Goal: Information Seeking & Learning: Learn about a topic

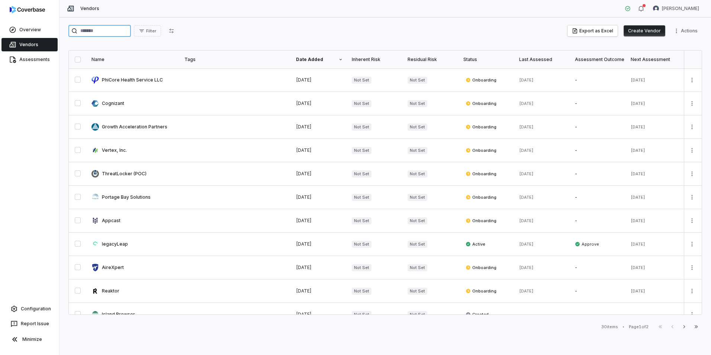
click at [100, 31] on input "search" at bounding box center [99, 31] width 62 height 12
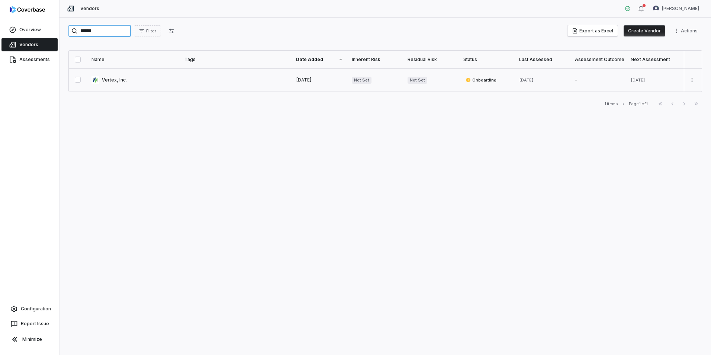
type input "******"
click at [110, 80] on link at bounding box center [133, 79] width 93 height 23
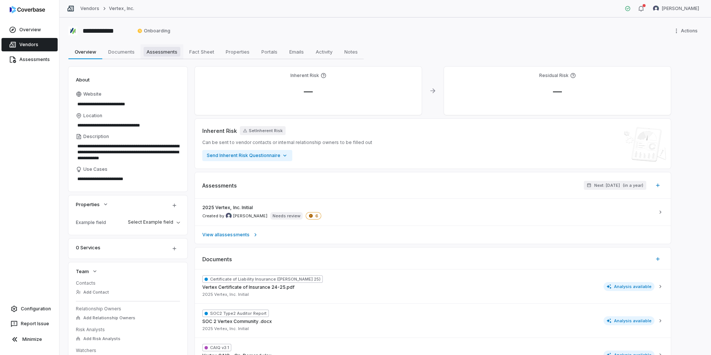
click at [149, 53] on span "Assessments" at bounding box center [161, 52] width 37 height 10
type textarea "*"
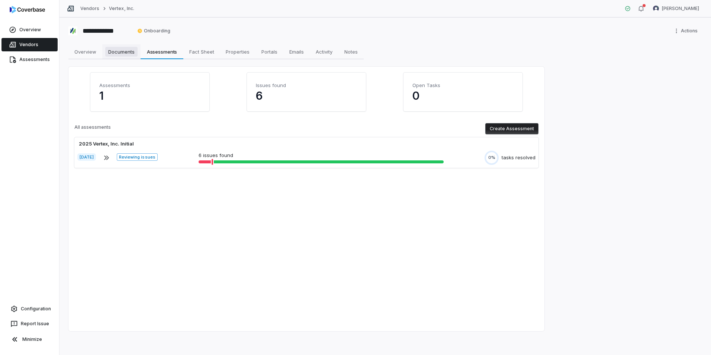
click at [118, 52] on span "Documents" at bounding box center [121, 52] width 32 height 10
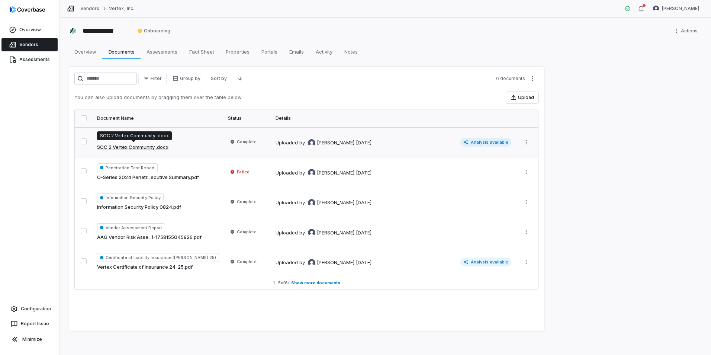
click at [158, 148] on link "SOC 2 Vertex Community .docx" at bounding box center [132, 146] width 71 height 7
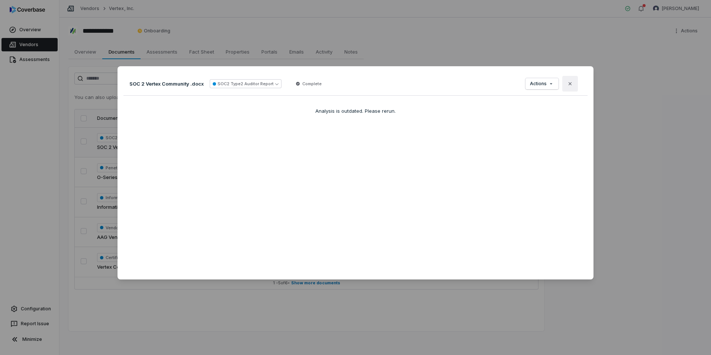
click at [567, 82] on icon "button" at bounding box center [570, 84] width 6 height 6
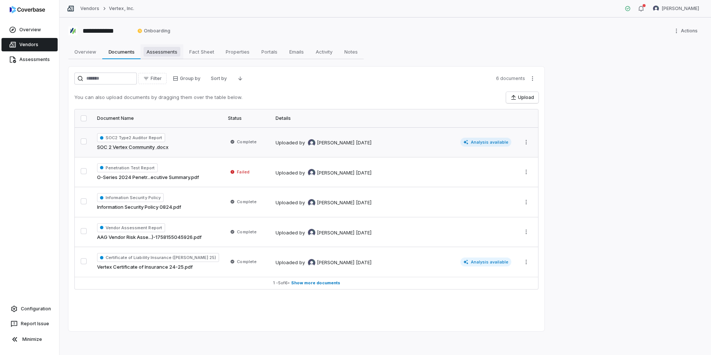
click at [172, 48] on span "Assessments" at bounding box center [161, 52] width 37 height 10
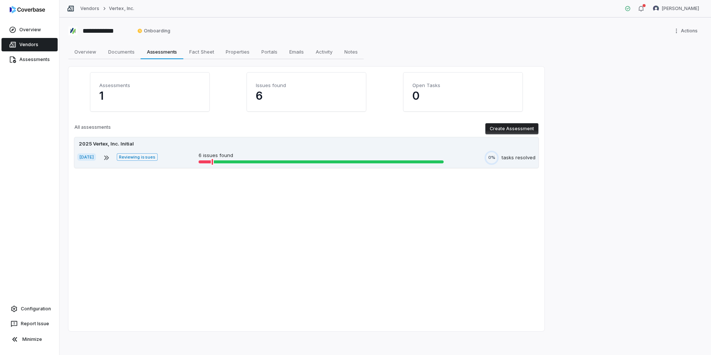
click at [468, 144] on div "2025 Vertex, Inc. Initial" at bounding box center [306, 143] width 458 height 7
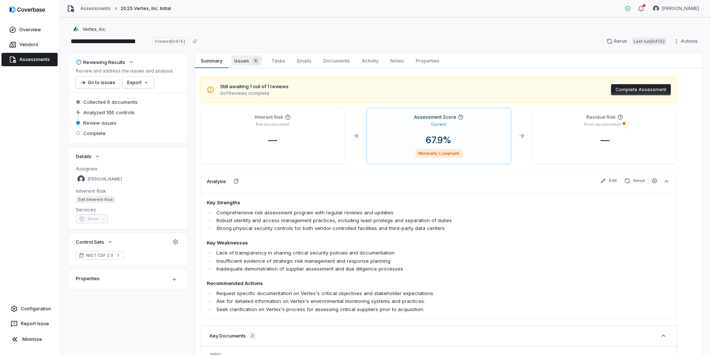
click at [244, 65] on span "Issues 6" at bounding box center [246, 60] width 31 height 10
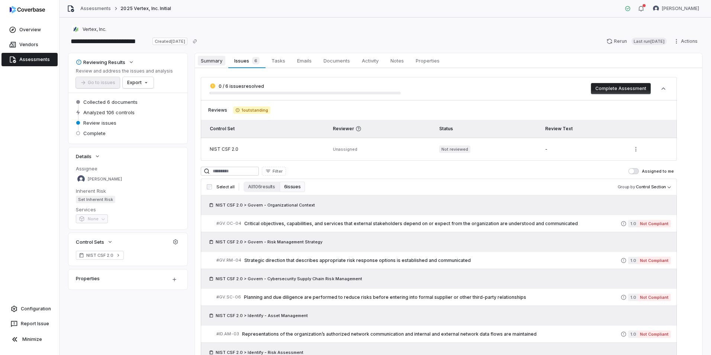
click at [217, 62] on span "Summary" at bounding box center [212, 61] width 28 height 10
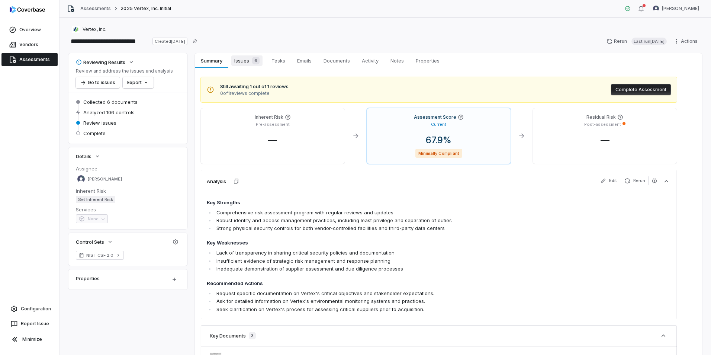
click at [258, 62] on span "6" at bounding box center [255, 60] width 7 height 7
